Goal: Transaction & Acquisition: Subscribe to service/newsletter

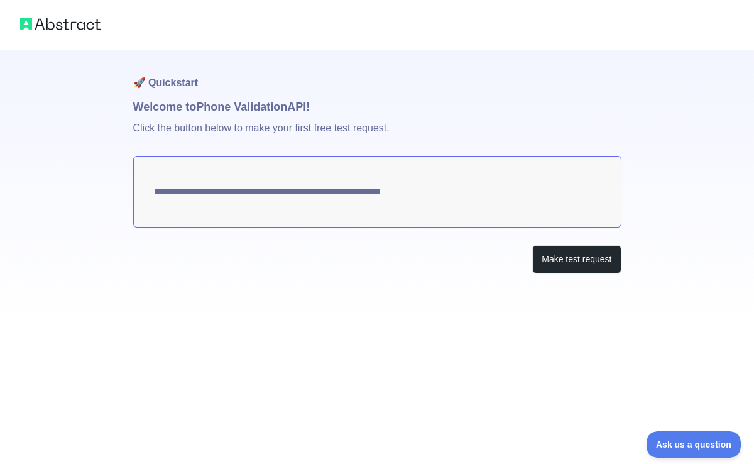
click at [385, 186] on textarea "**********" at bounding box center [377, 192] width 488 height 72
click at [596, 270] on button "Make test request" at bounding box center [576, 259] width 89 height 28
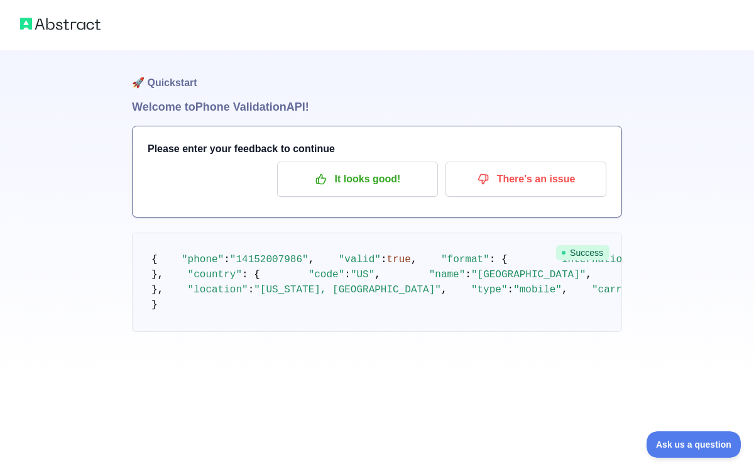
scroll to position [99, 0]
click at [673, 448] on button "Ask us a question" at bounding box center [687, 442] width 94 height 26
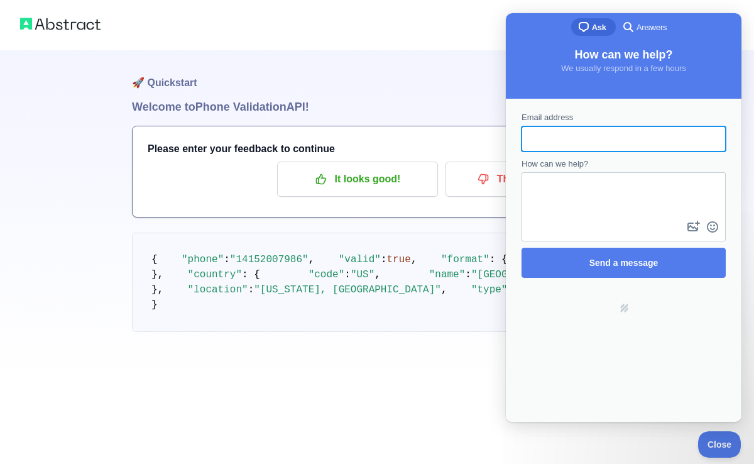
scroll to position [0, 0]
click at [305, 246] on pre "{ "phone" : "[PHONE_NUMBER]" , "valid" : true , "format" : { "international" : …" at bounding box center [377, 282] width 490 height 99
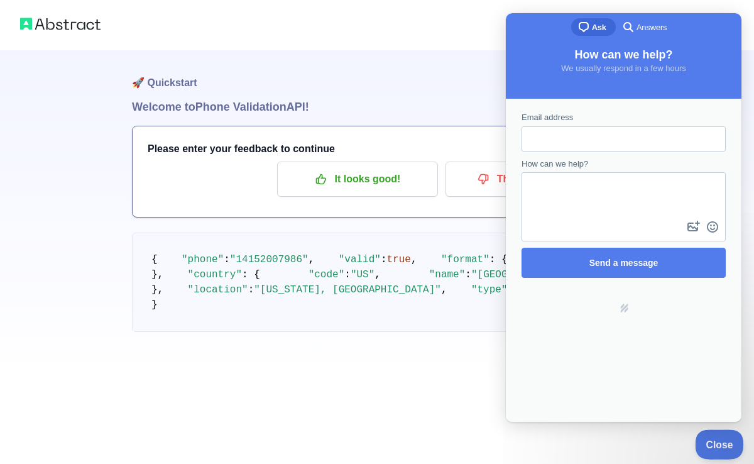
click at [730, 442] on span "Close" at bounding box center [716, 442] width 43 height 9
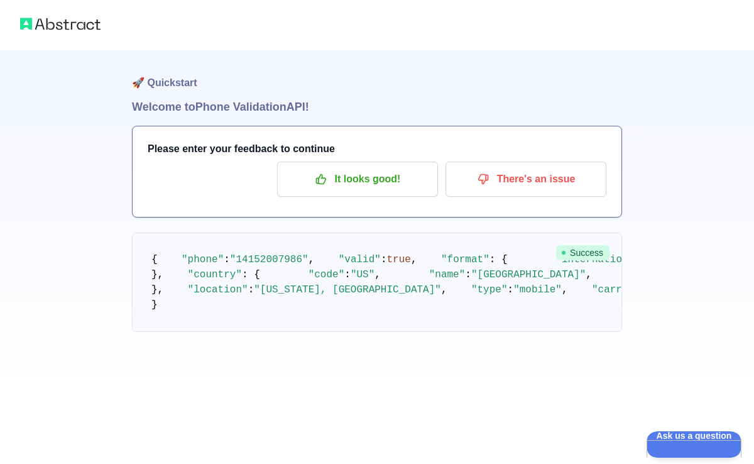
scroll to position [96, 0]
click at [378, 168] on p "It looks good!" at bounding box center [358, 178] width 142 height 21
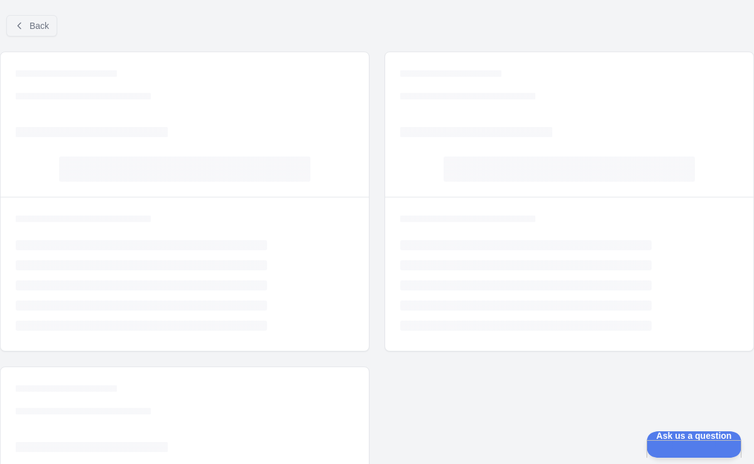
click at [378, 77] on div "Loading... Loading... Loading... Loading... Loading... Loading... Loading... Lo…" at bounding box center [377, 359] width 754 height 615
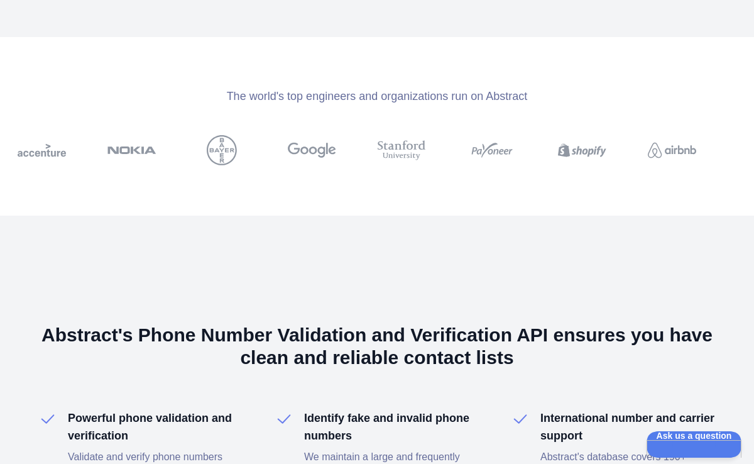
scroll to position [606, 0]
